Goal: Information Seeking & Learning: Learn about a topic

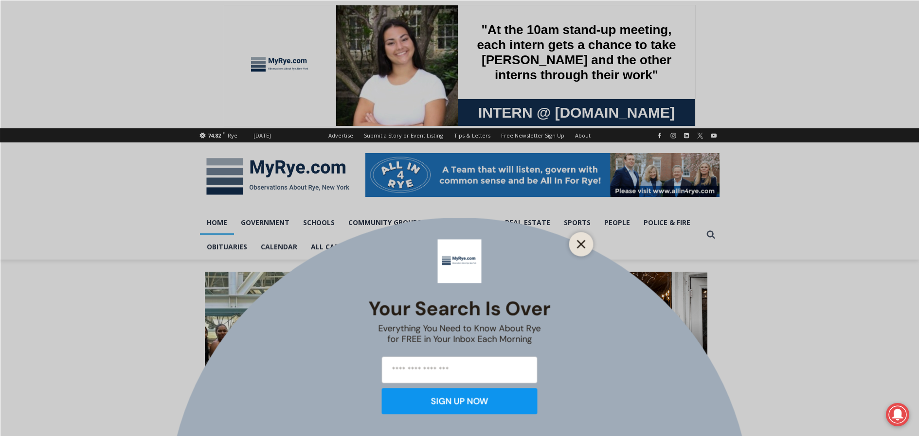
click at [579, 246] on line "Close" at bounding box center [581, 244] width 7 height 7
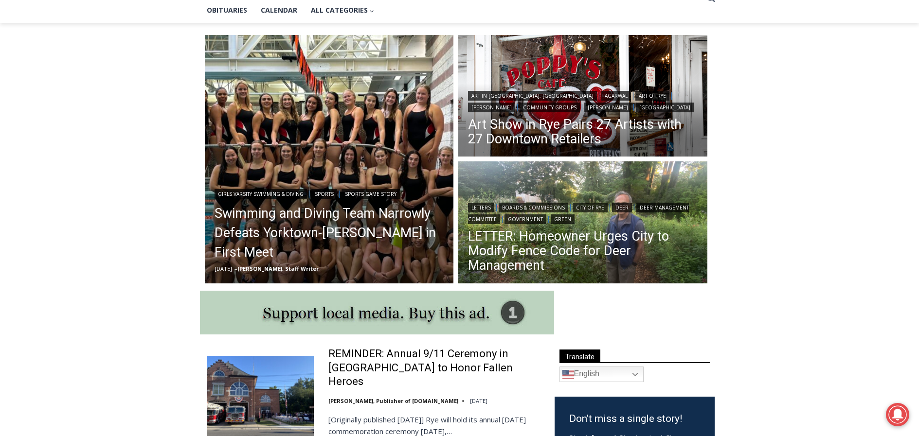
scroll to position [243, 0]
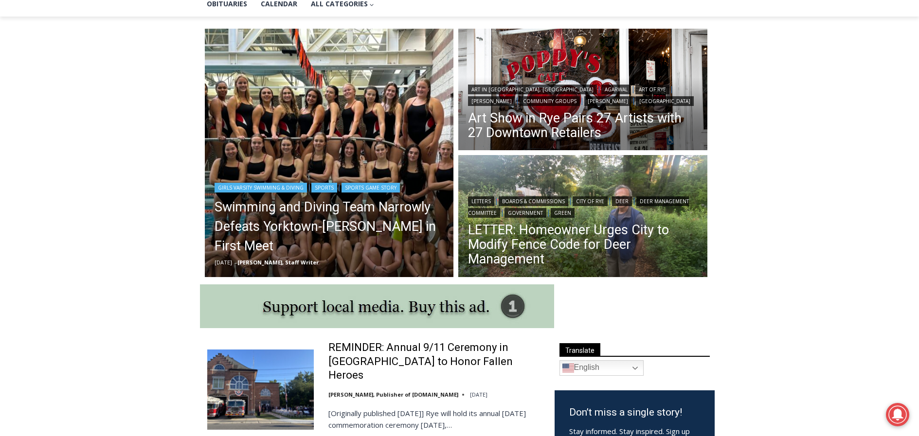
click at [376, 115] on img "Read More Swimming and Diving Team Narrowly Defeats Yorktown-Somers in First Me…" at bounding box center [329, 153] width 249 height 249
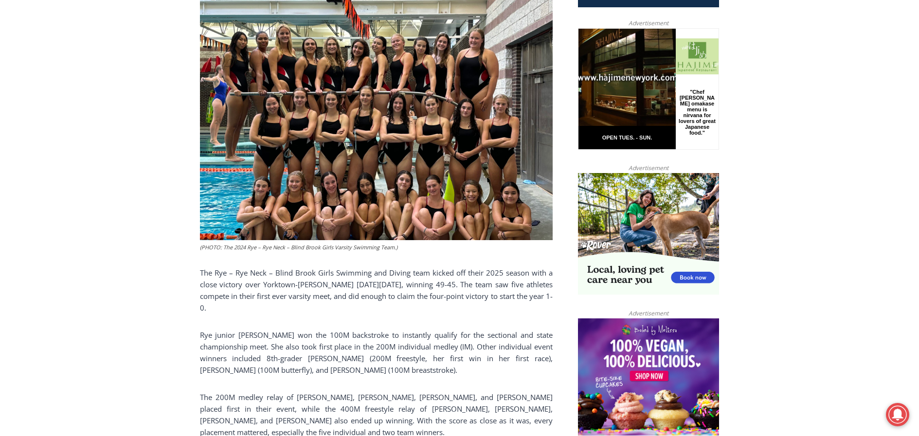
scroll to position [487, 0]
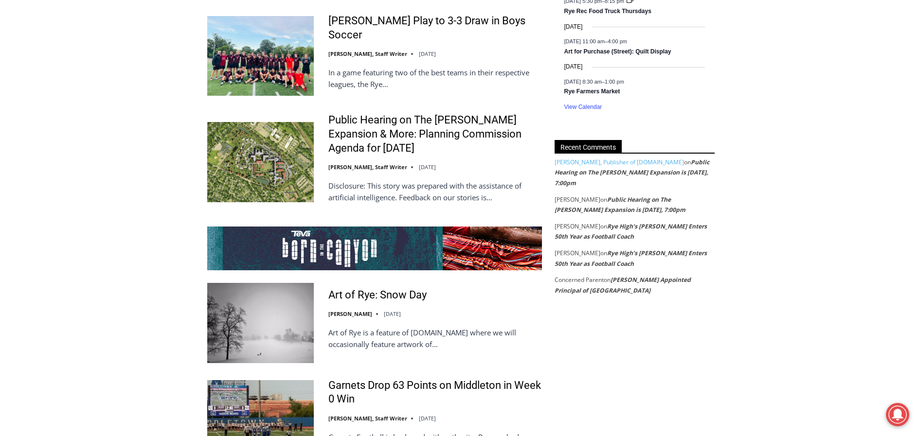
scroll to position [1703, 0]
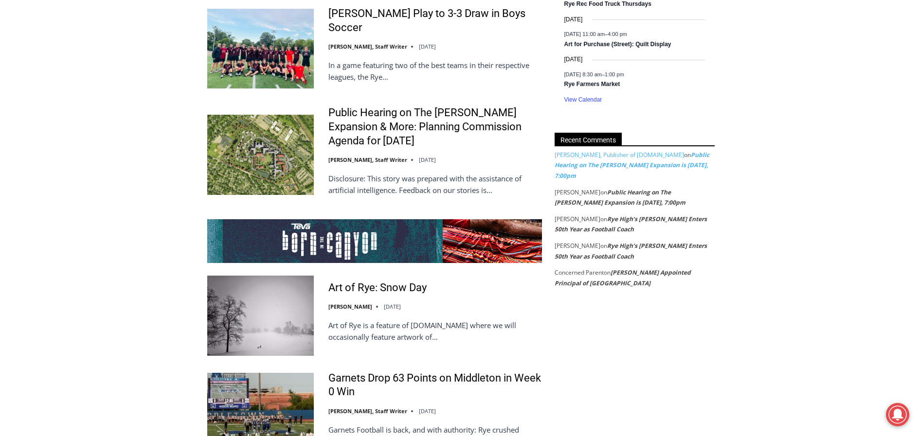
click at [681, 156] on link "Public Hearing on The [PERSON_NAME] Expansion is [DATE], 7:00pm" at bounding box center [632, 165] width 155 height 29
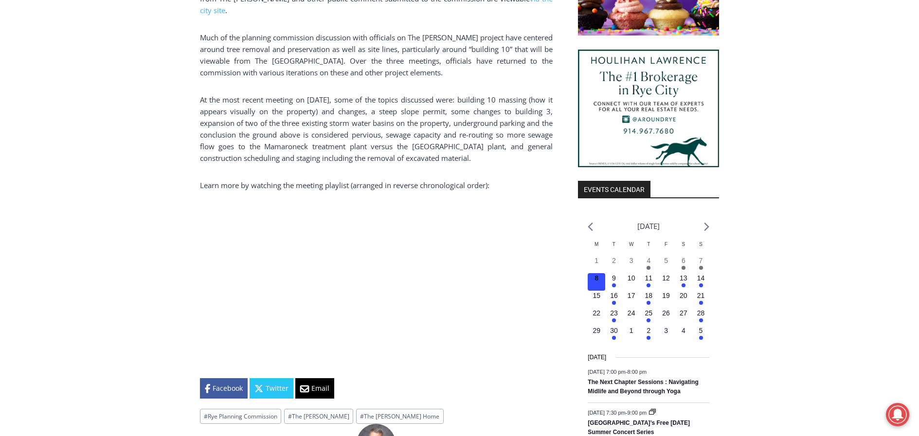
scroll to position [894, 0]
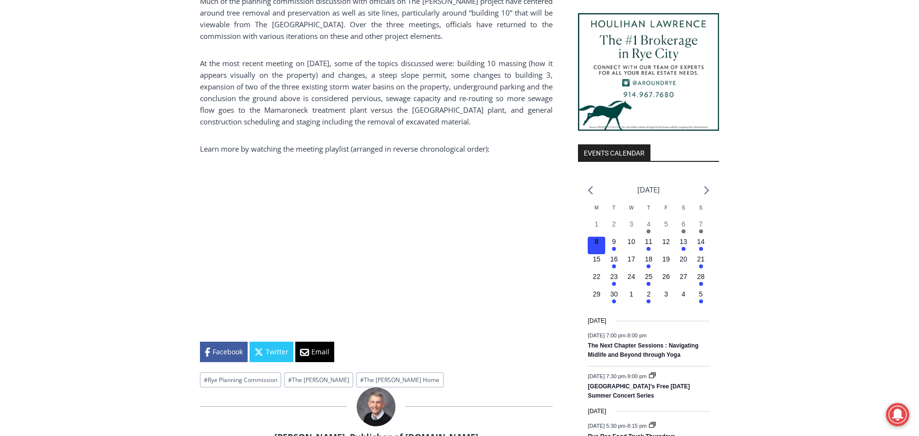
click at [847, 339] on div "Home > Community Groups > The [PERSON_NAME] > Public Hearing on The [PERSON_NAM…" at bounding box center [459, 377] width 919 height 2023
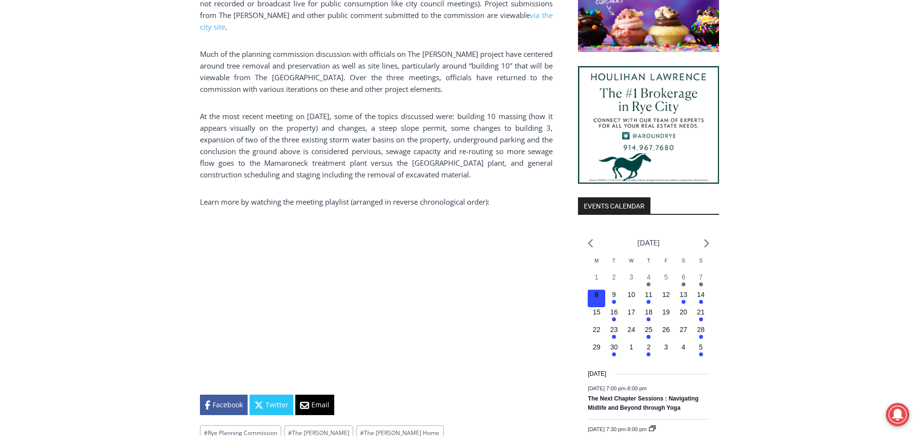
scroll to position [1040, 0]
